Goal: Check status: Check status

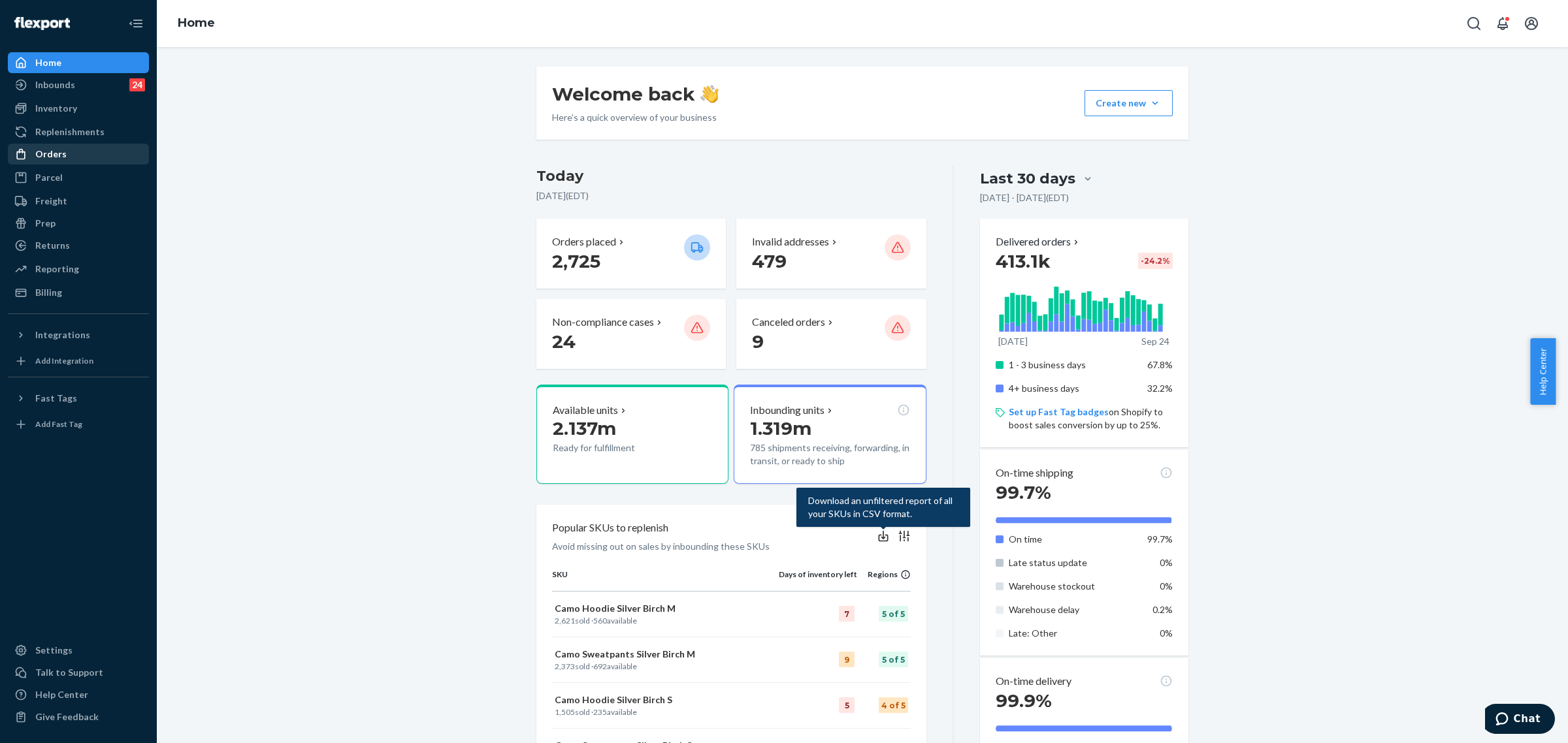
click at [60, 145] on div "Orders" at bounding box center [78, 154] width 139 height 19
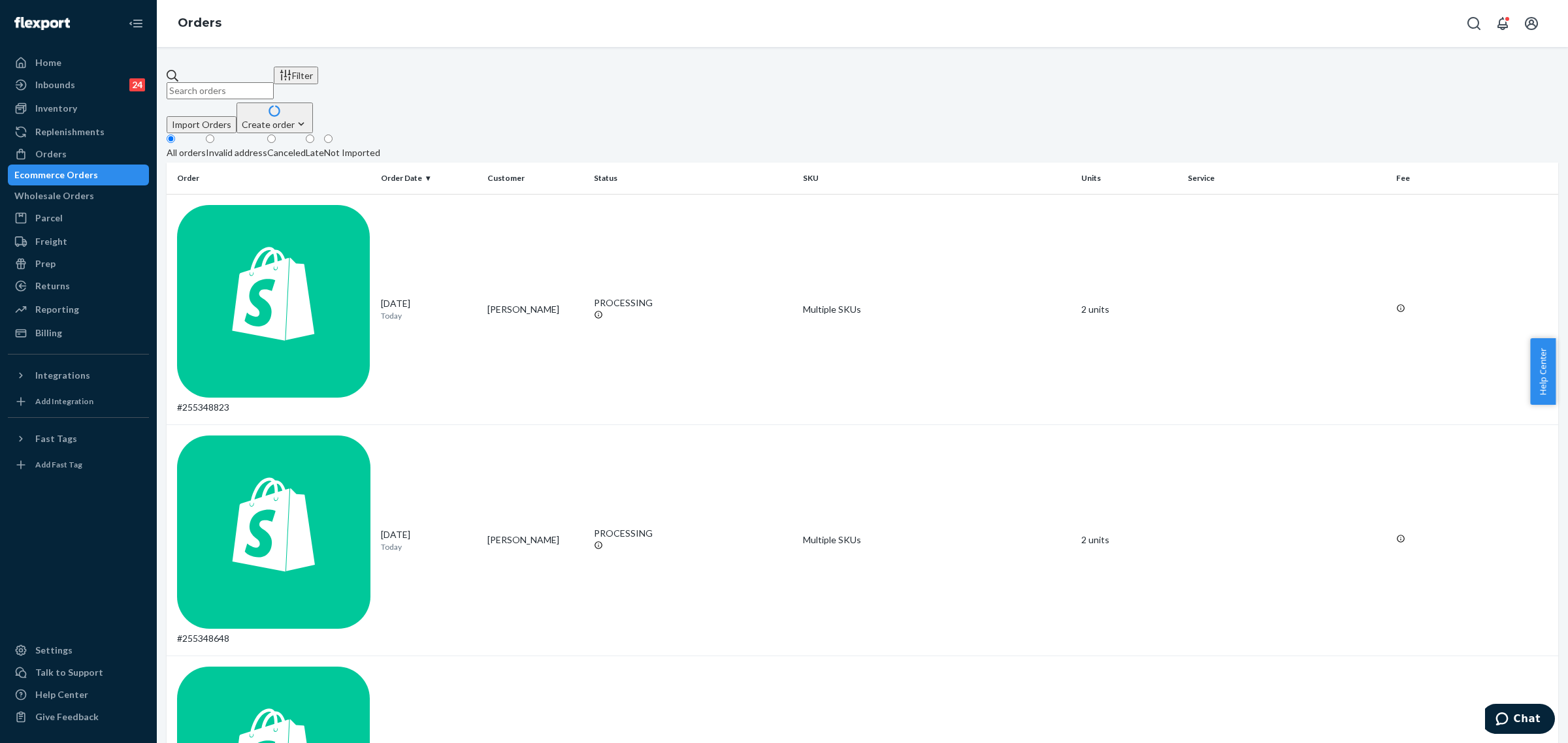
click at [243, 83] on input "text" at bounding box center [219, 90] width 107 height 17
paste input "253752552"
click at [273, 86] on input "253752552" at bounding box center [219, 90] width 107 height 17
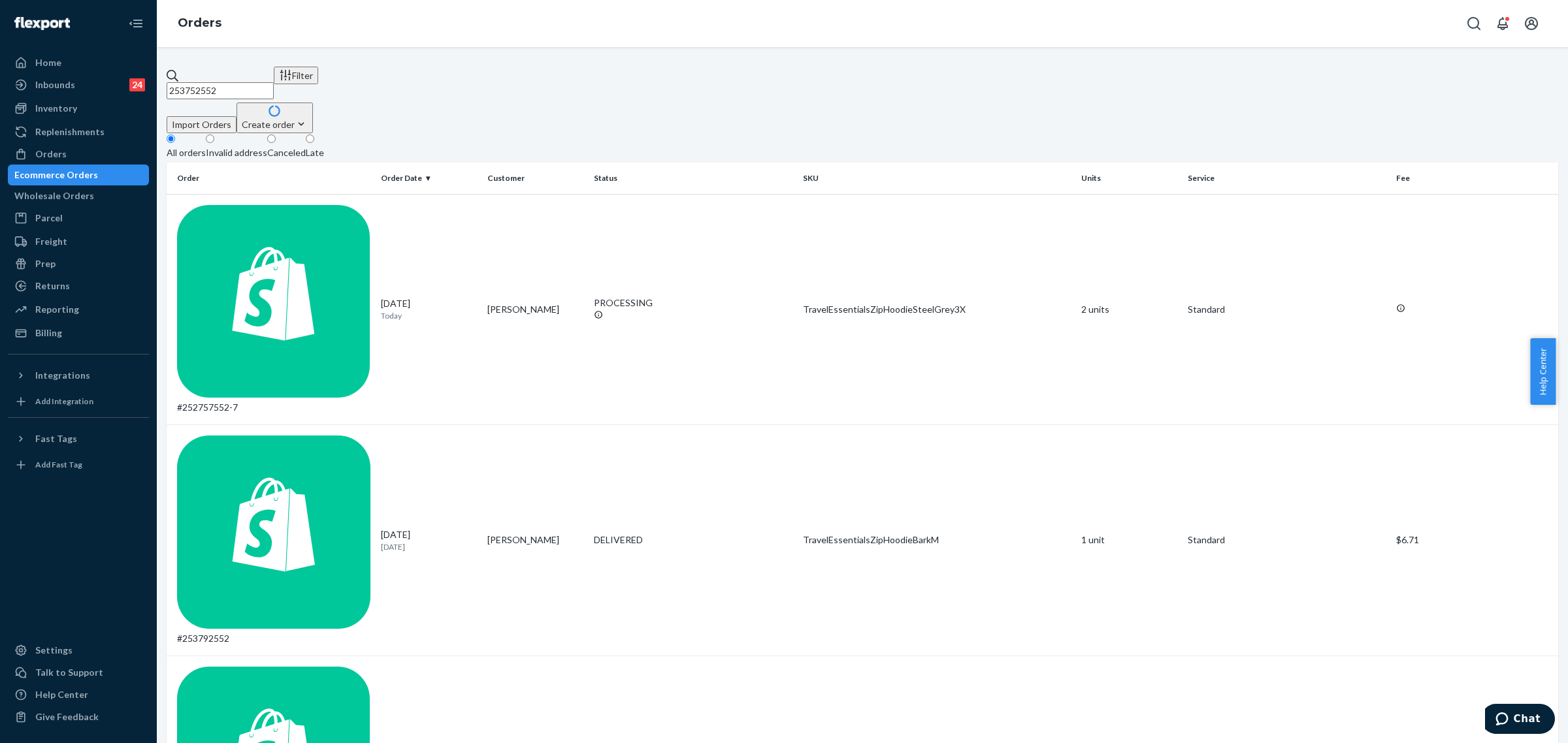
paste input "[PERSON_NAME]"
type input "[PERSON_NAME]"
